Goal: Task Accomplishment & Management: Manage account settings

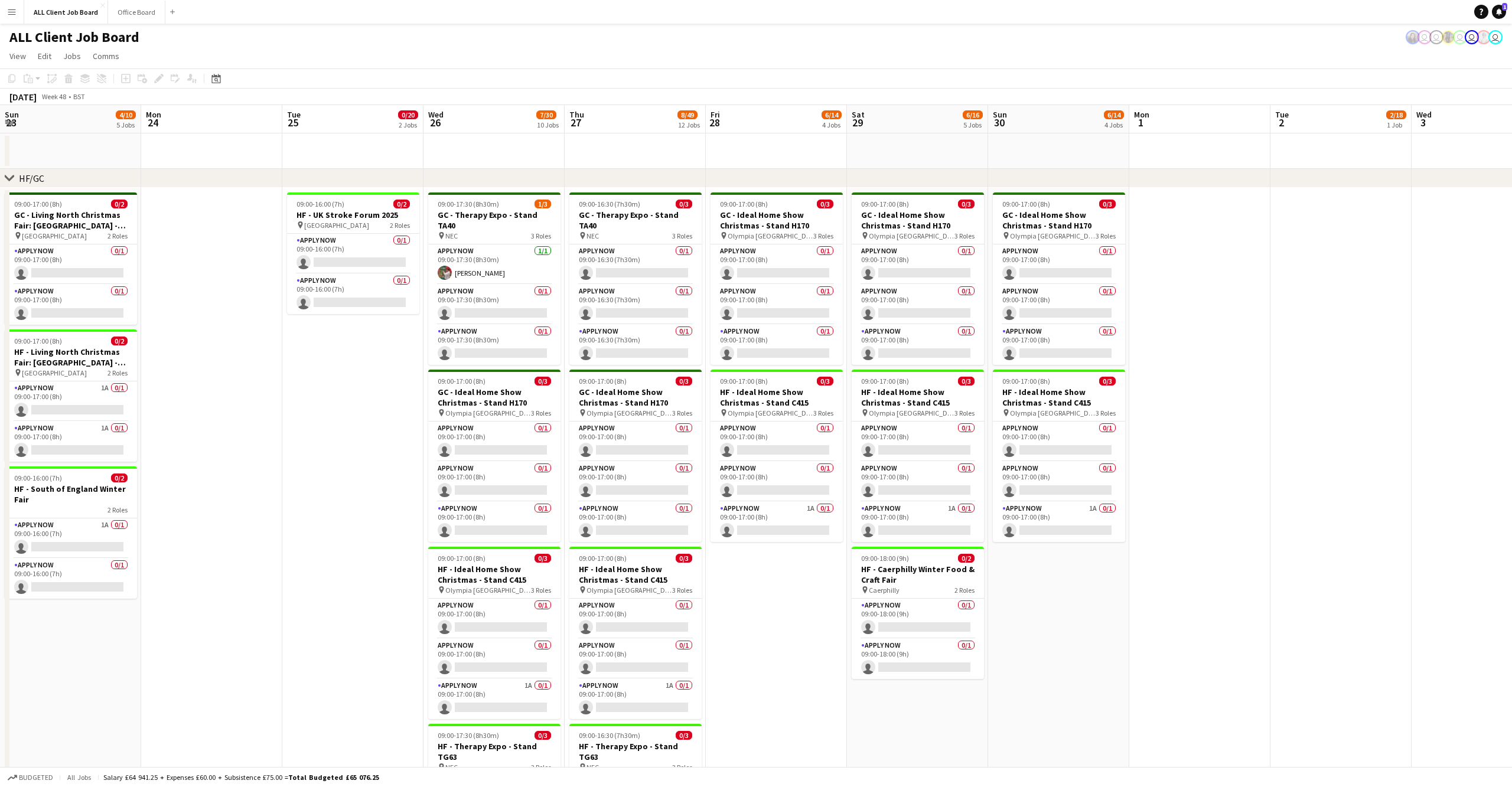
scroll to position [0, 350]
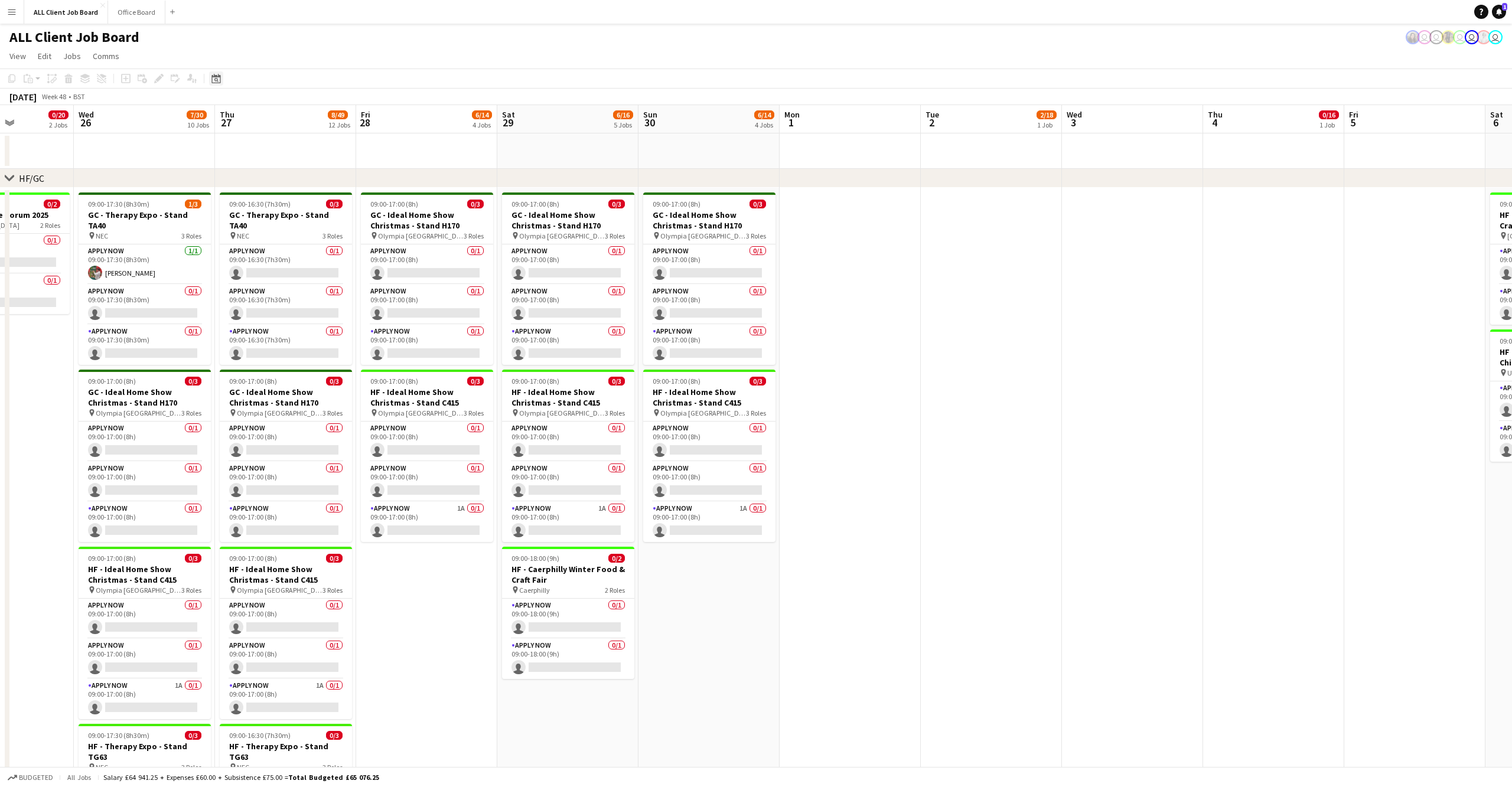
click at [222, 79] on div "Date picker" at bounding box center [216, 78] width 14 height 14
click at [308, 263] on button "[DATE]" at bounding box center [299, 264] width 34 height 19
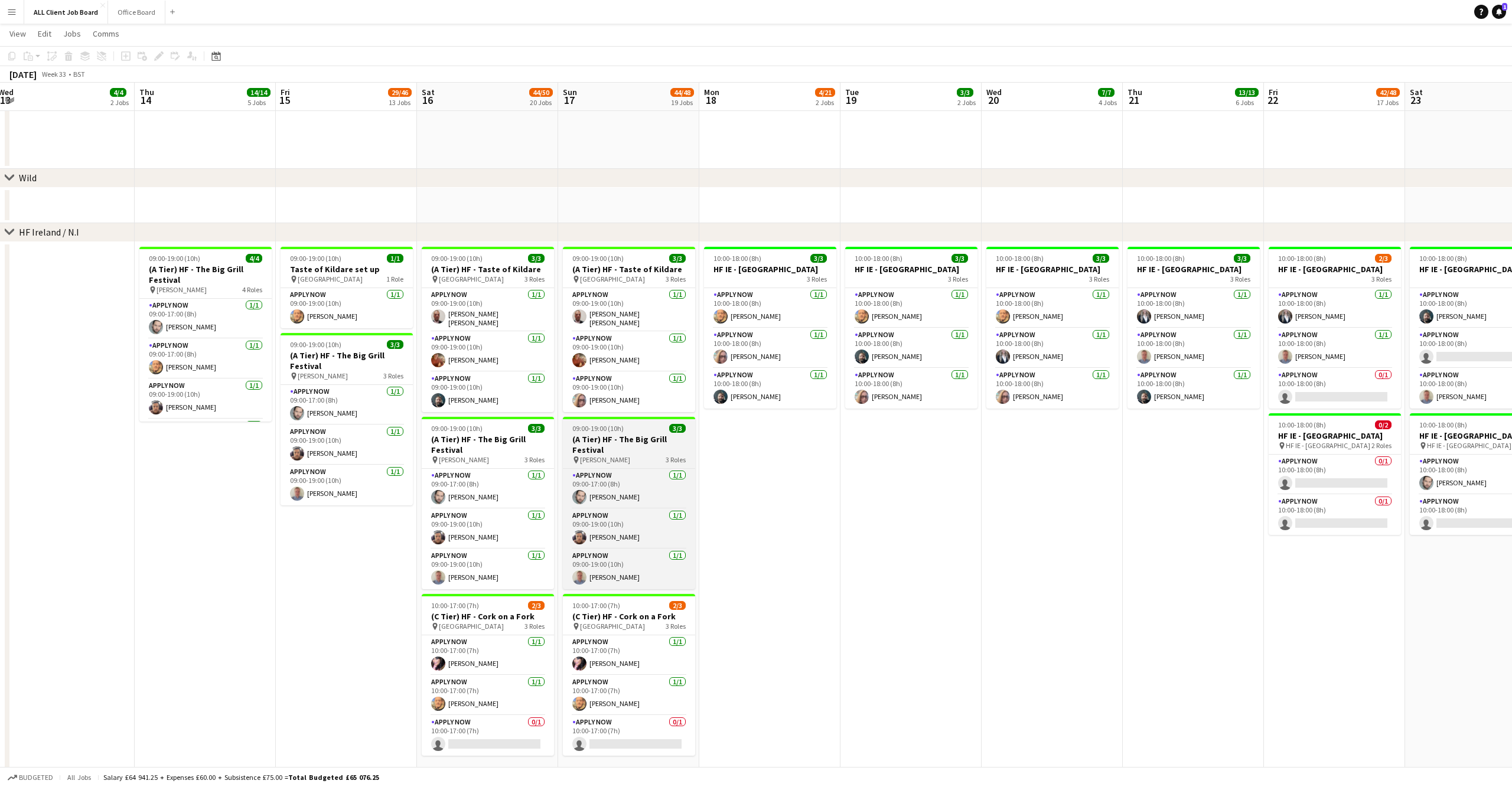
scroll to position [3531, 0]
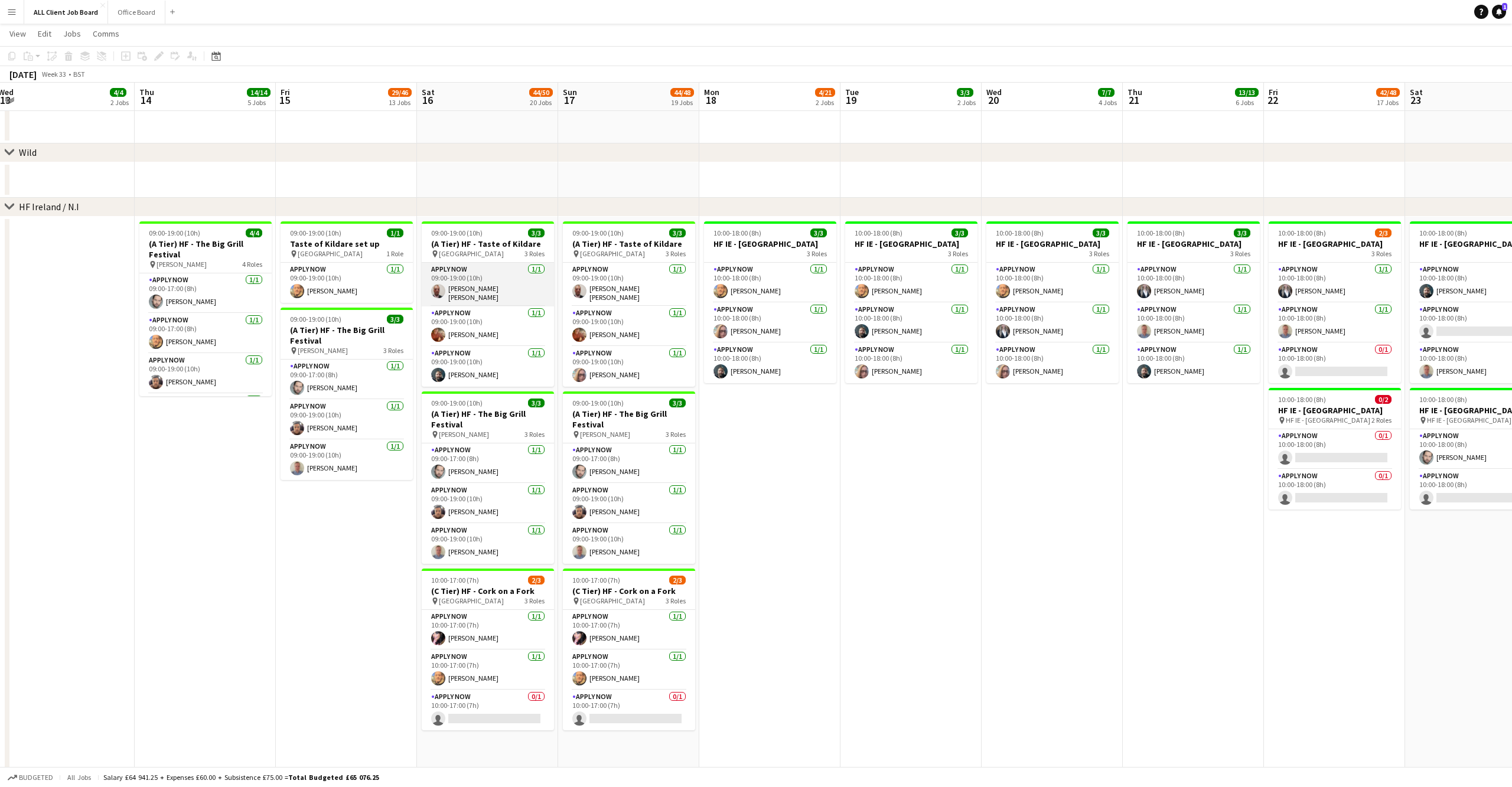
click at [438, 292] on app-user-avatar at bounding box center [438, 291] width 14 height 14
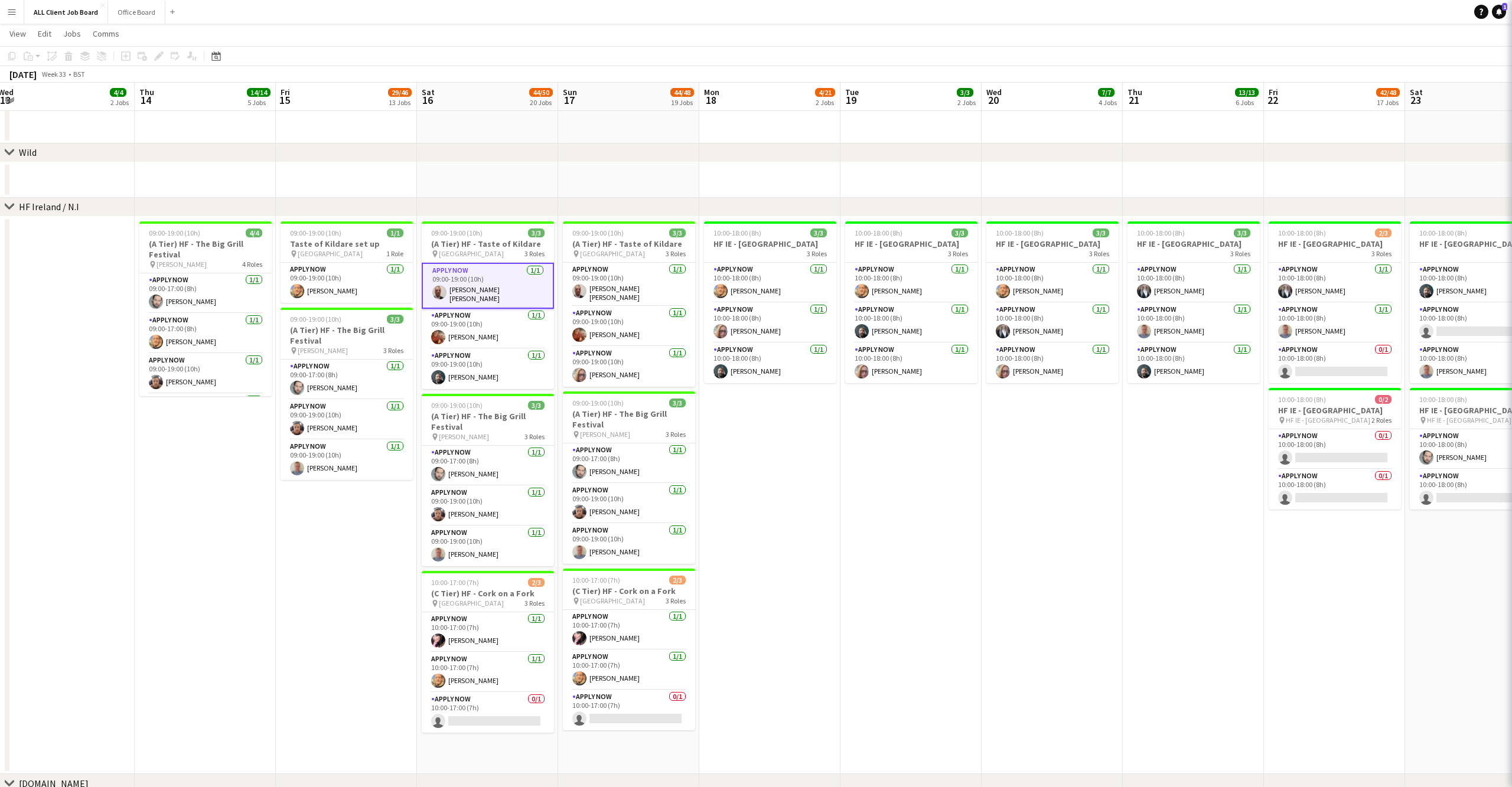
scroll to position [0, 429]
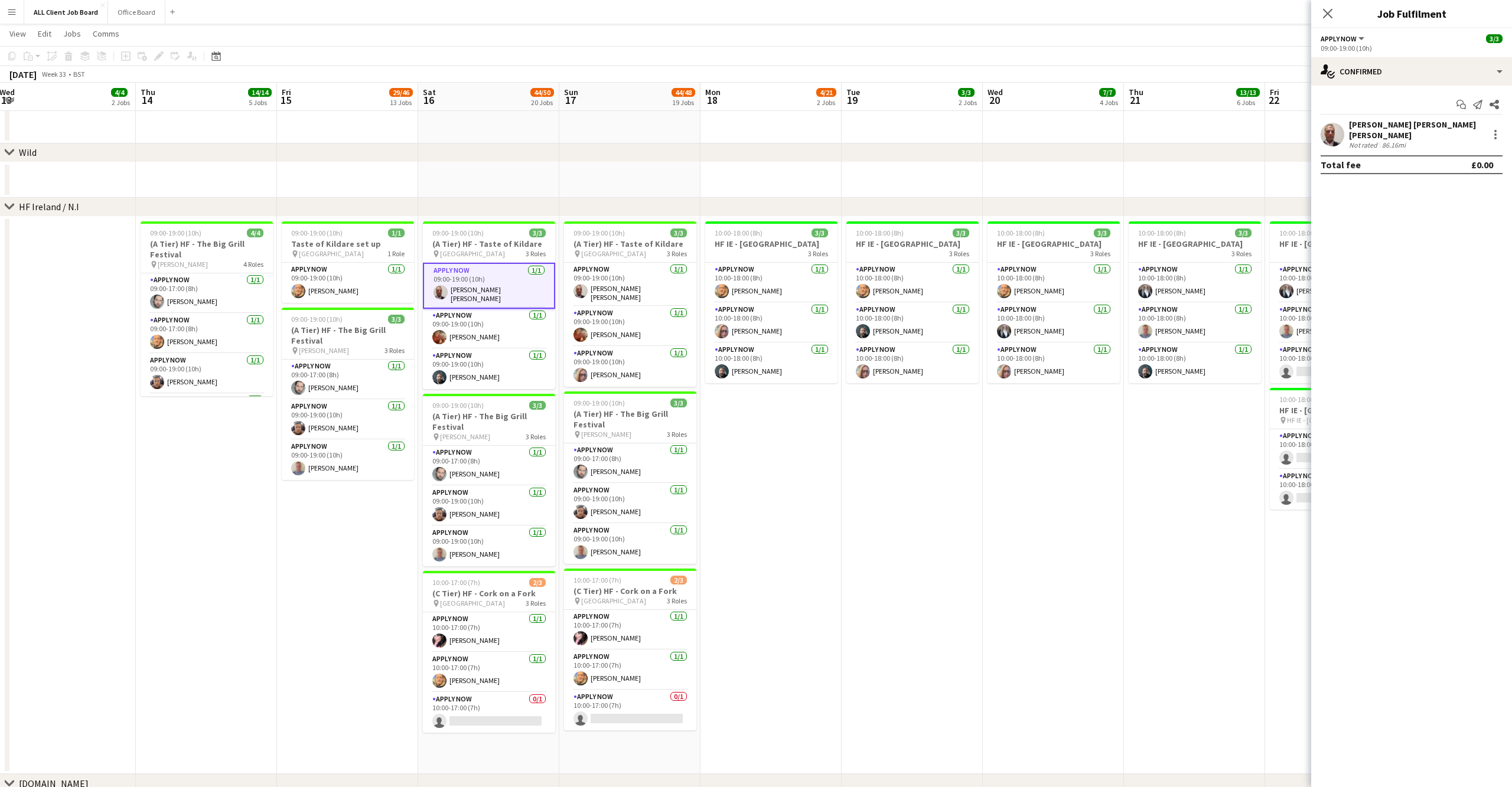
click at [1330, 130] on app-user-avatar at bounding box center [1332, 134] width 23 height 23
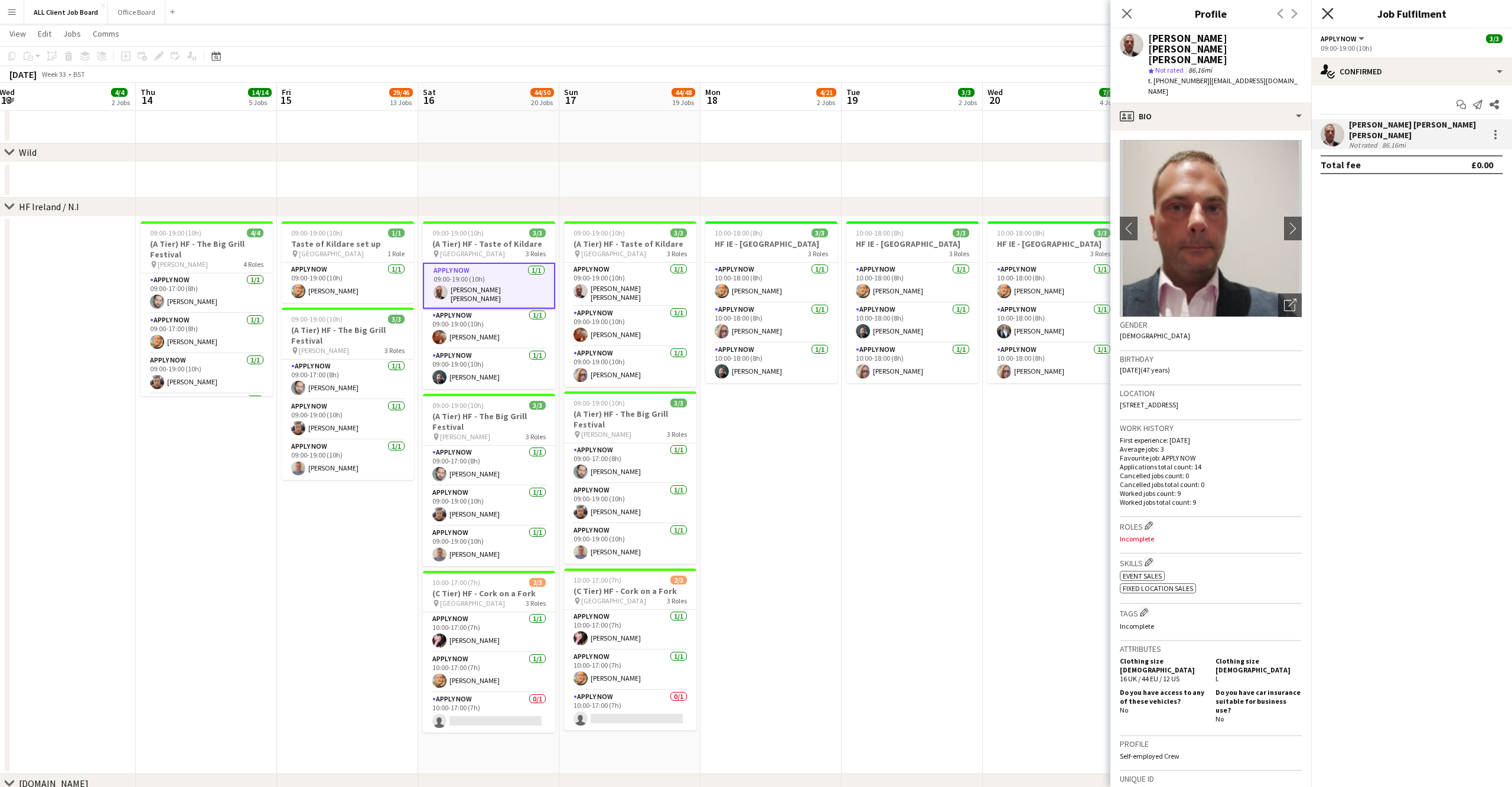
click at [1327, 12] on icon at bounding box center [1328, 13] width 11 height 11
